Goal: Information Seeking & Learning: Learn about a topic

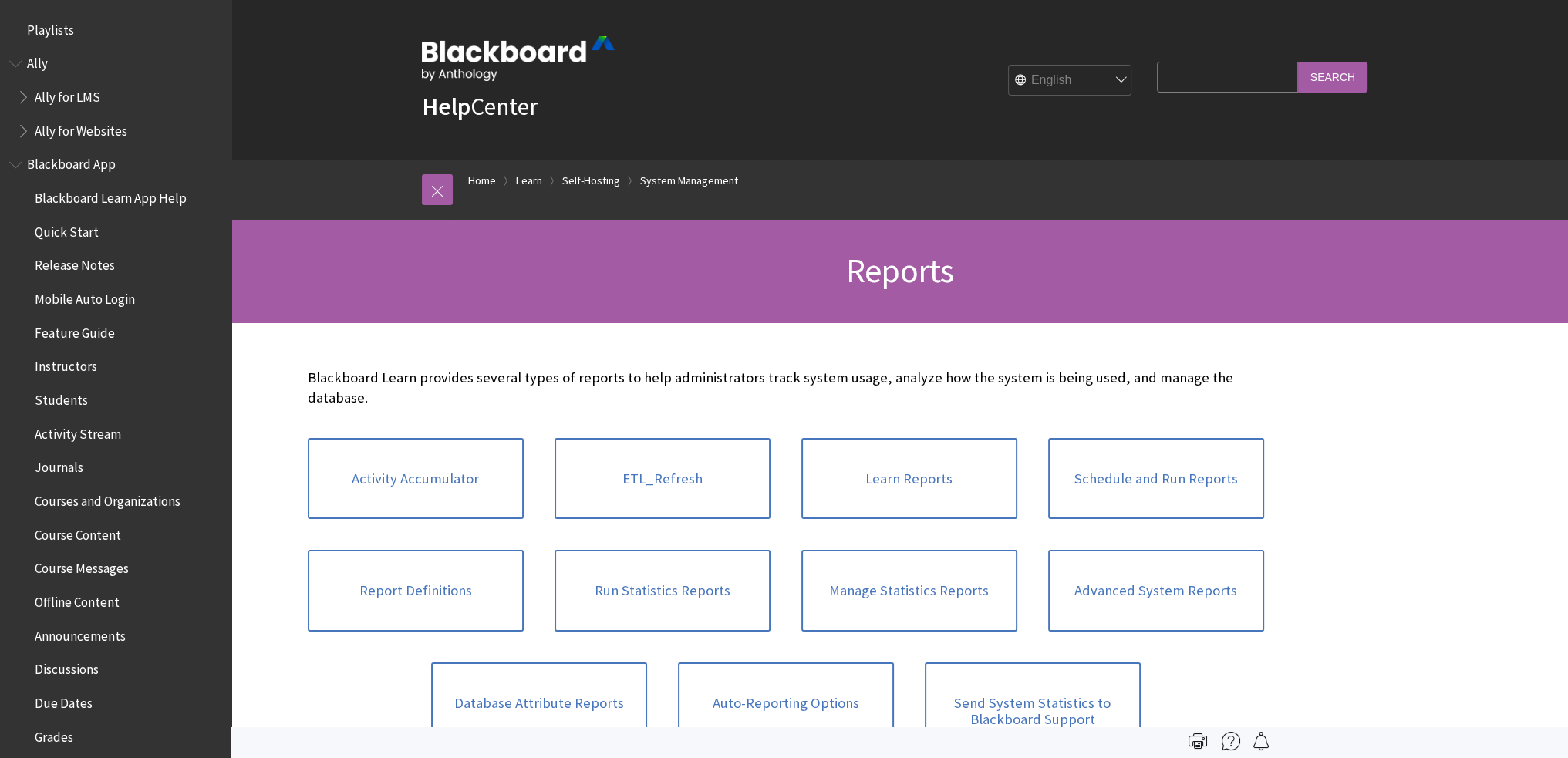
scroll to position [2303, 0]
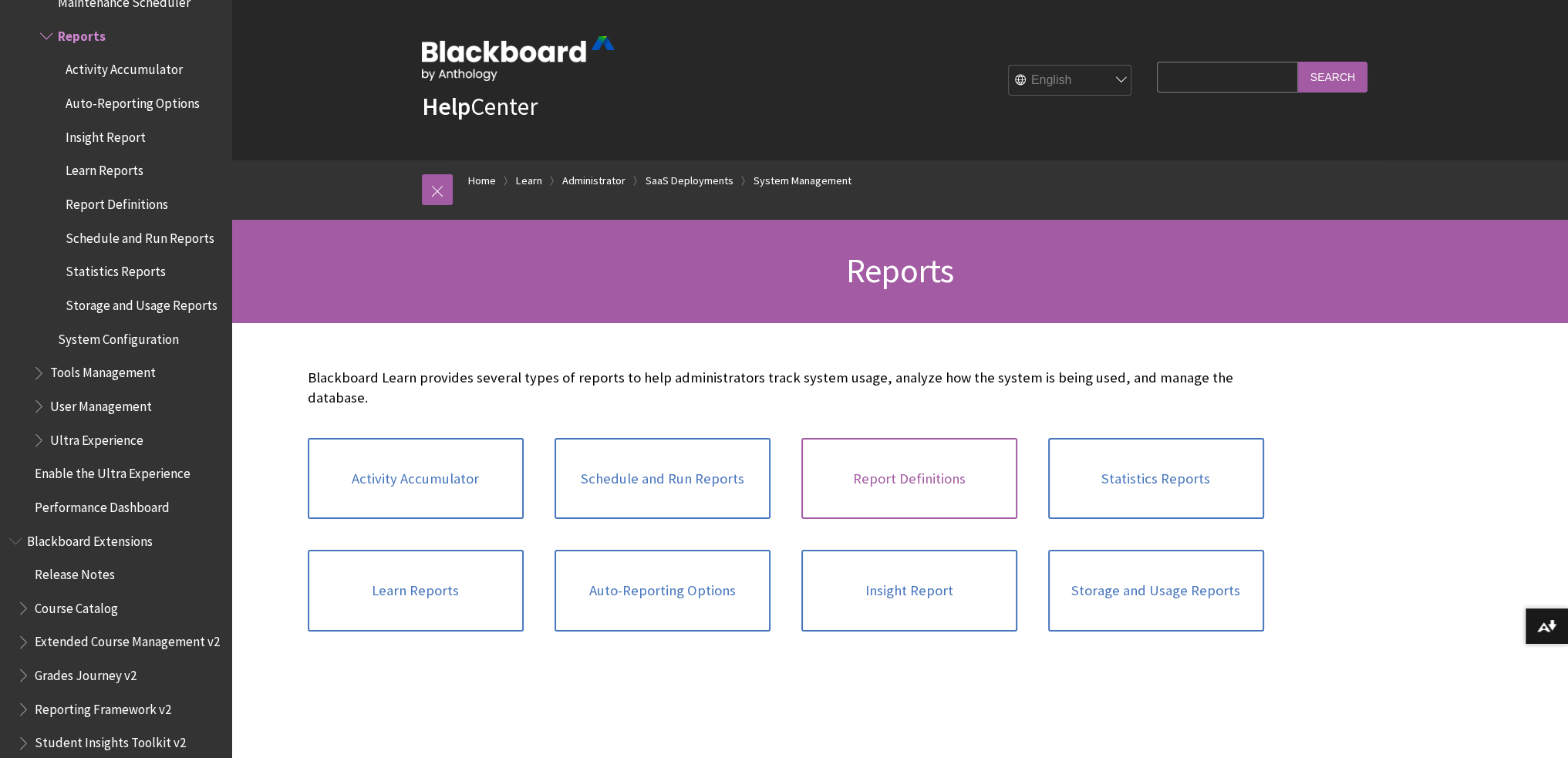
scroll to position [77, 0]
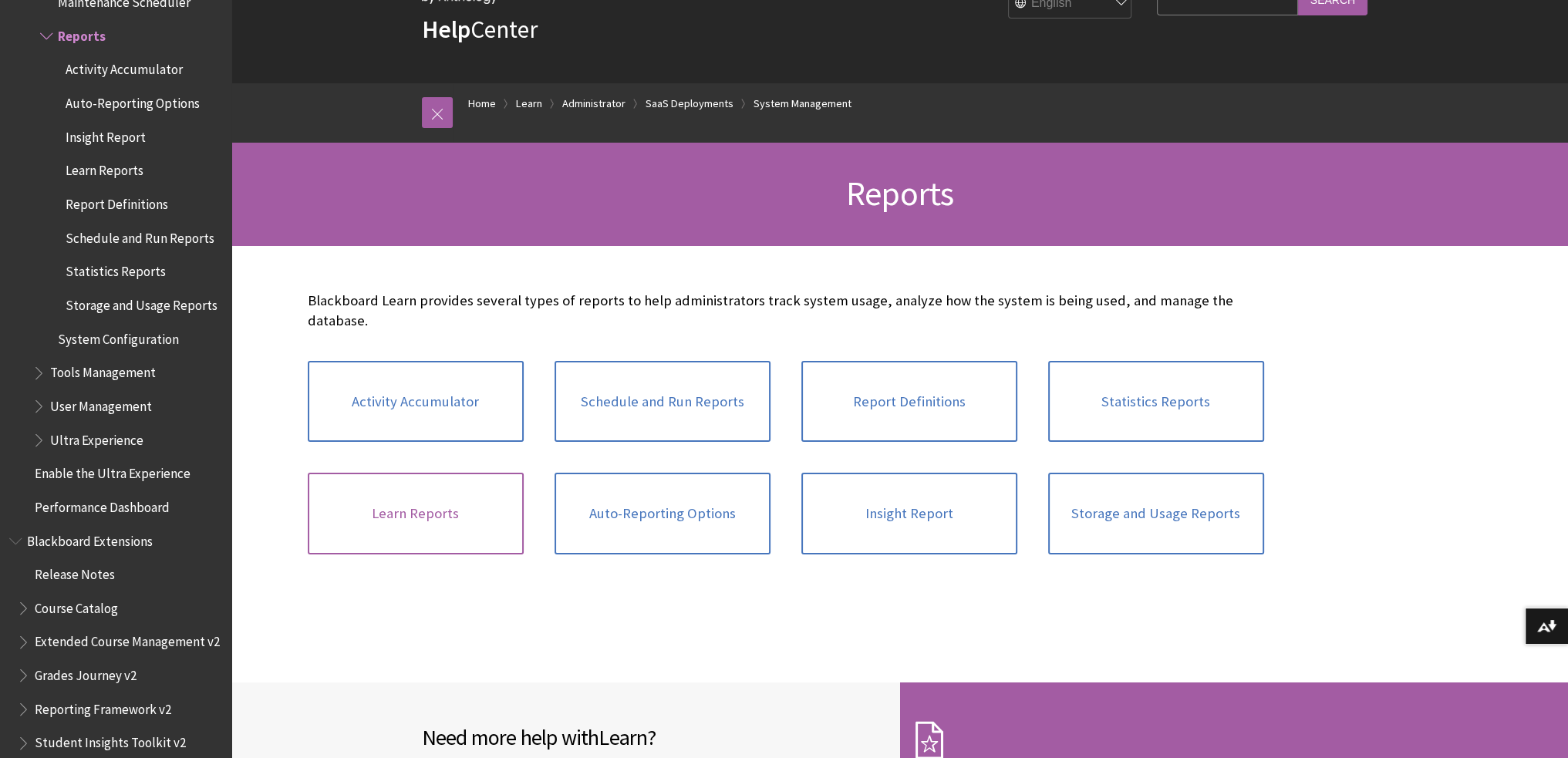
click at [378, 514] on link "Learn Reports" at bounding box center [415, 512] width 215 height 82
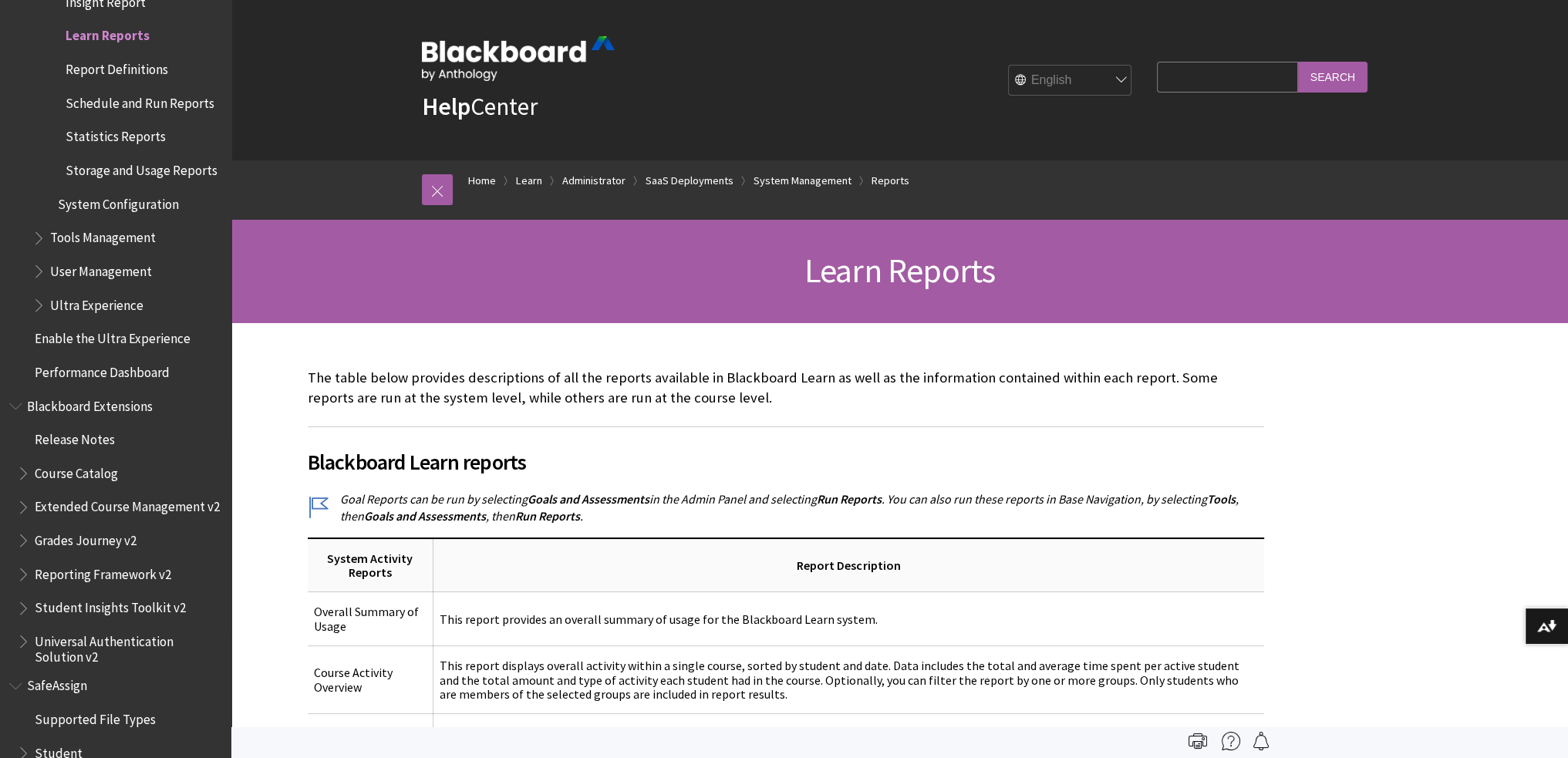
drag, startPoint x: 836, startPoint y: 390, endPoint x: 812, endPoint y: 218, distance: 173.7
